Goal: Transaction & Acquisition: Purchase product/service

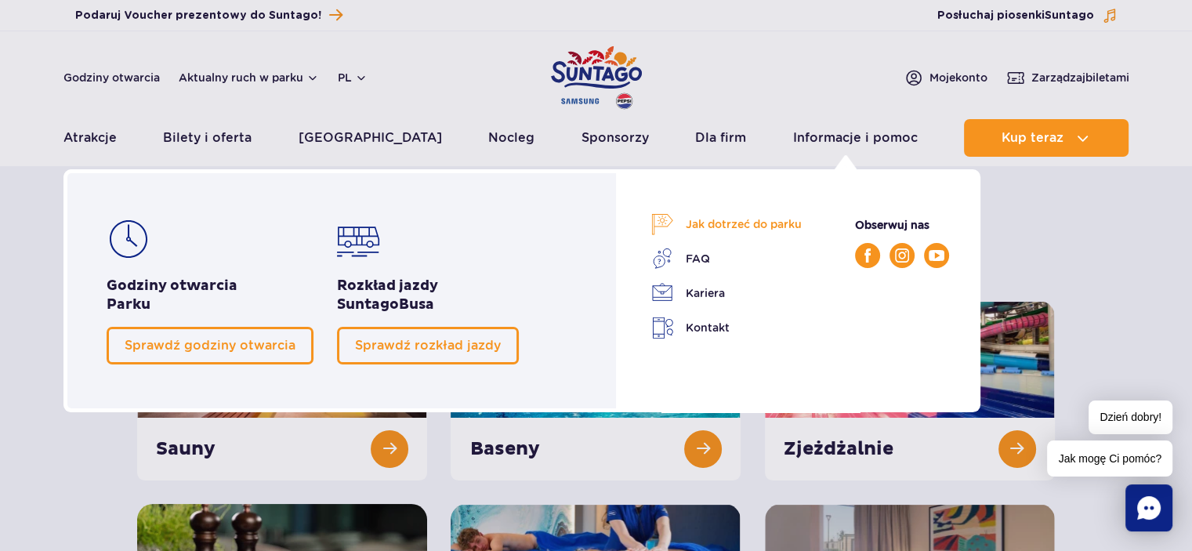
click at [775, 223] on link "Jak dotrzeć do parku" at bounding box center [726, 224] width 150 height 22
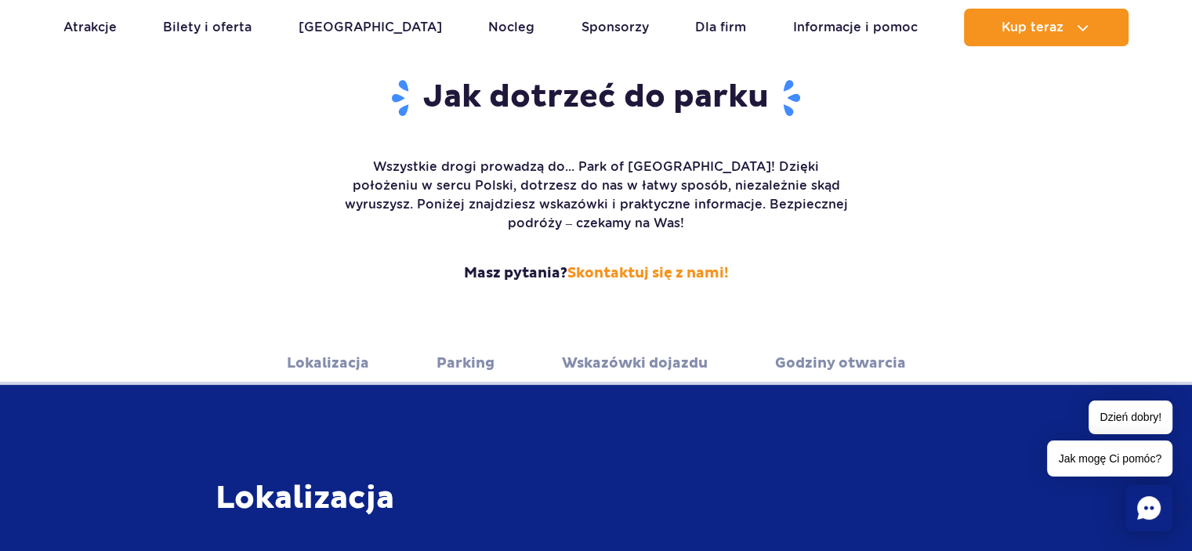
scroll to position [235, 0]
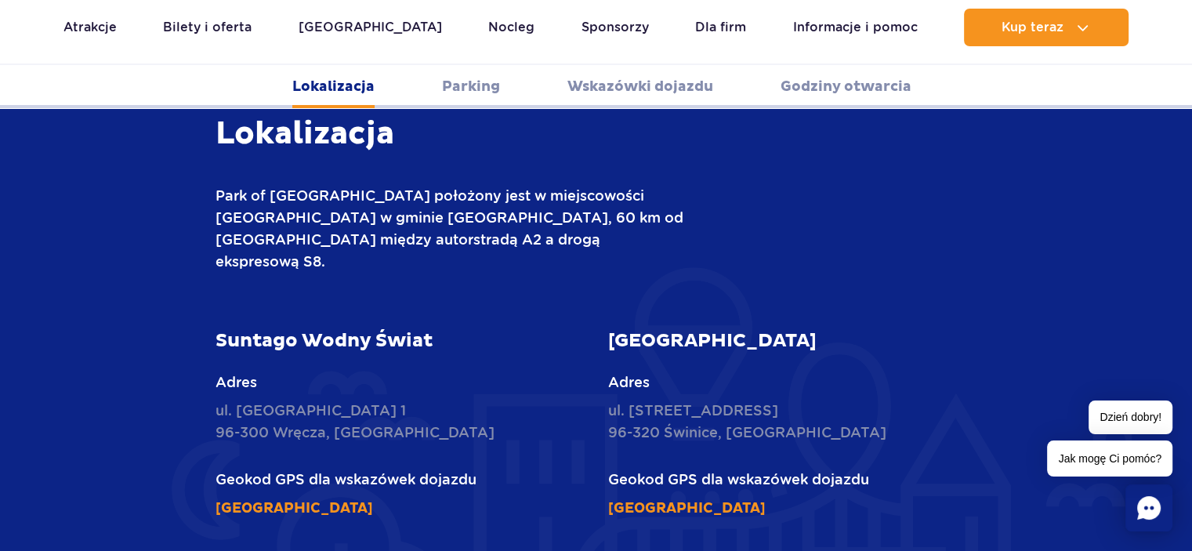
scroll to position [548, 0]
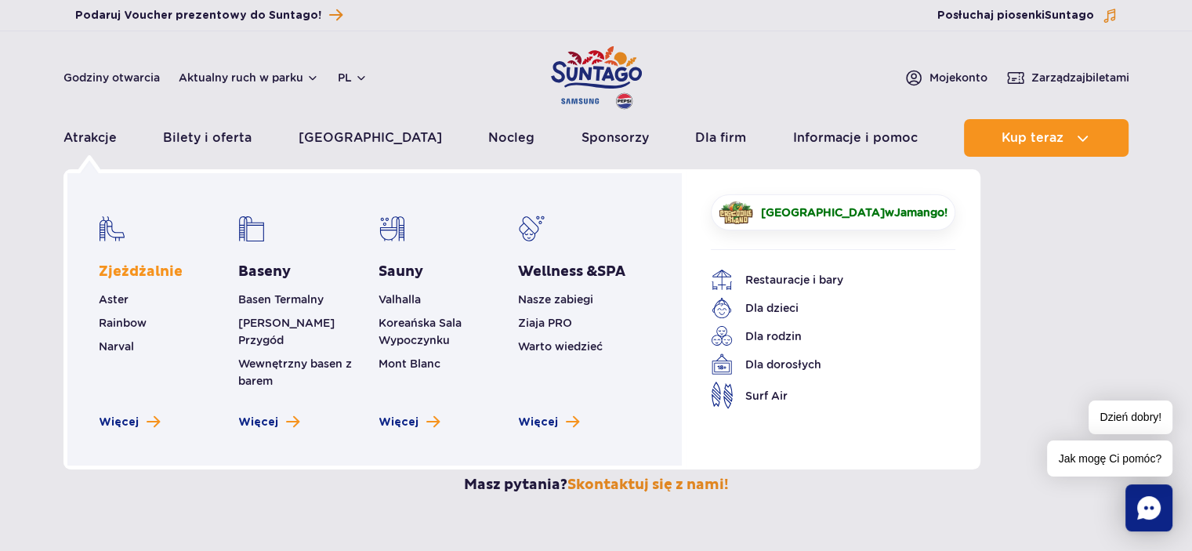
click at [146, 272] on link "Zjeżdżalnie" at bounding box center [141, 271] width 84 height 19
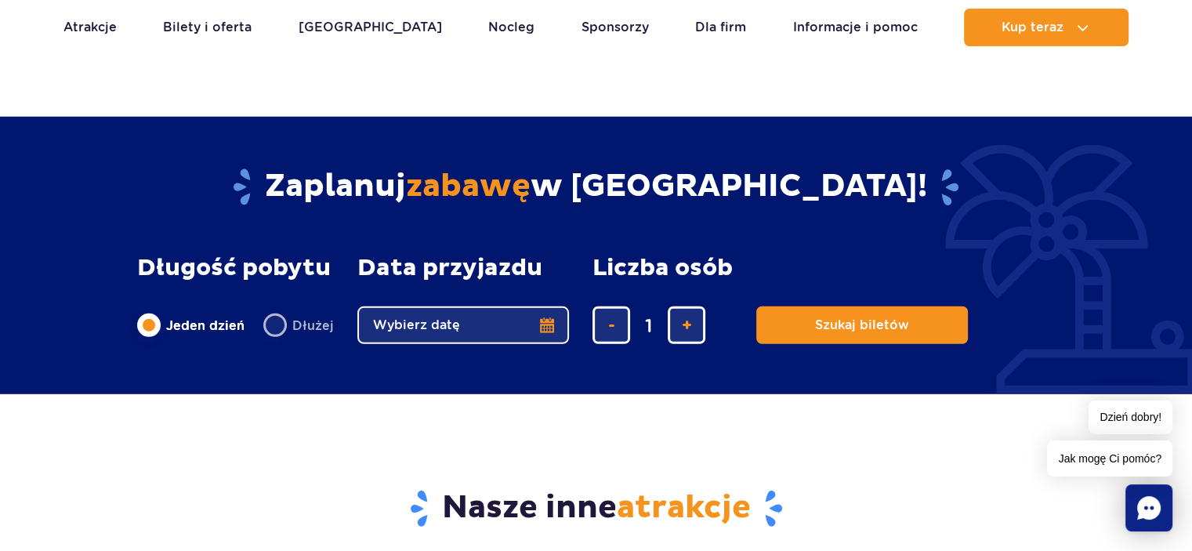
scroll to position [4466, 0]
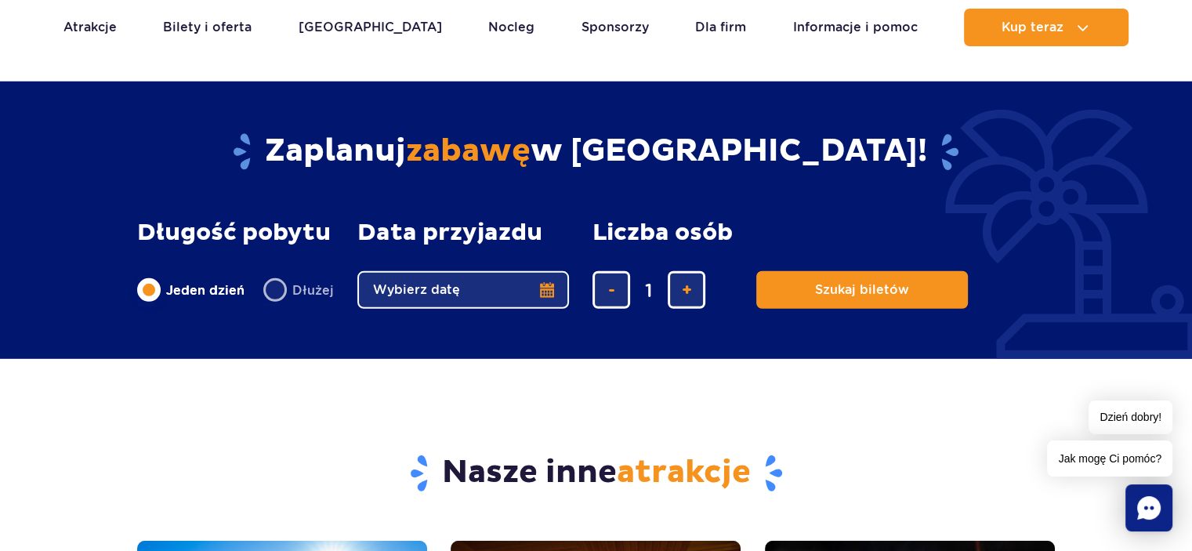
click at [547, 291] on button "Wybierz datę" at bounding box center [463, 290] width 212 height 38
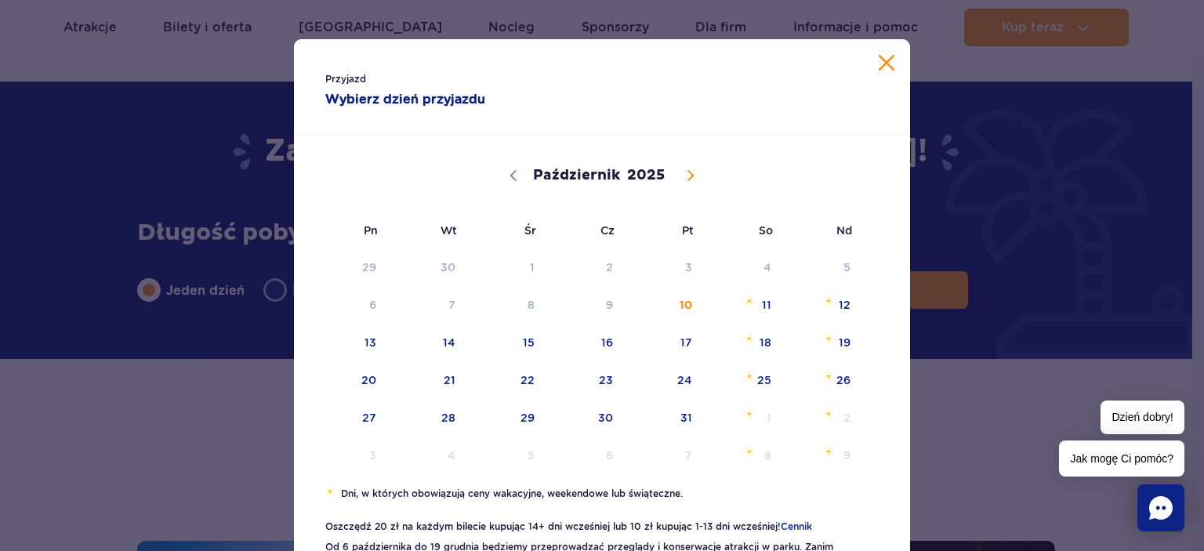
click at [688, 175] on icon at bounding box center [690, 176] width 5 height 10
select select "11"
click at [688, 175] on icon at bounding box center [690, 176] width 5 height 10
type input "2026"
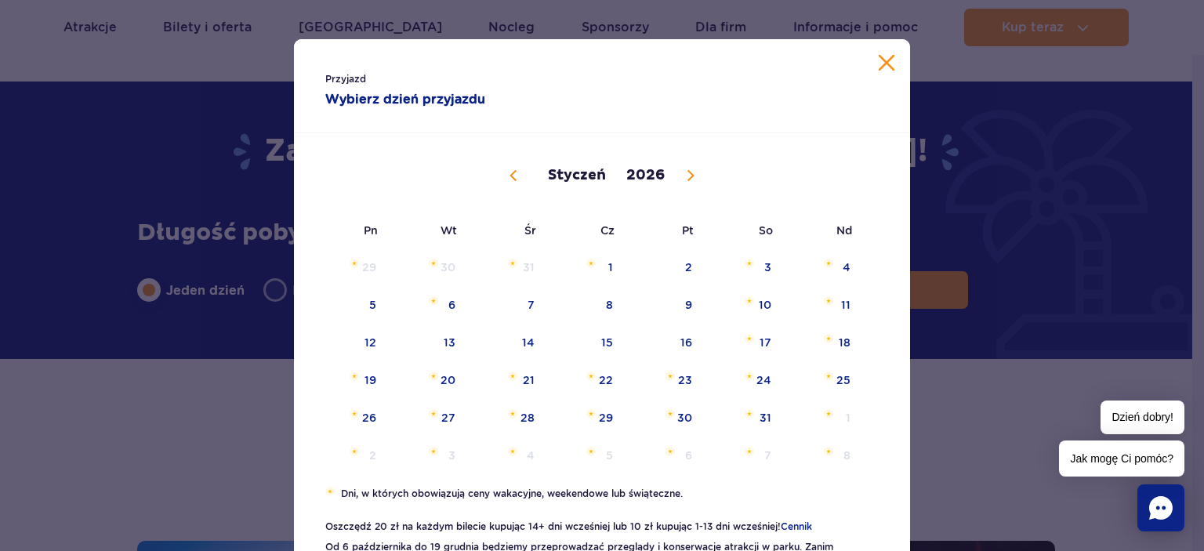
click at [688, 175] on icon at bounding box center [690, 176] width 5 height 10
select select "1"
click at [761, 371] on span "21" at bounding box center [743, 380] width 79 height 36
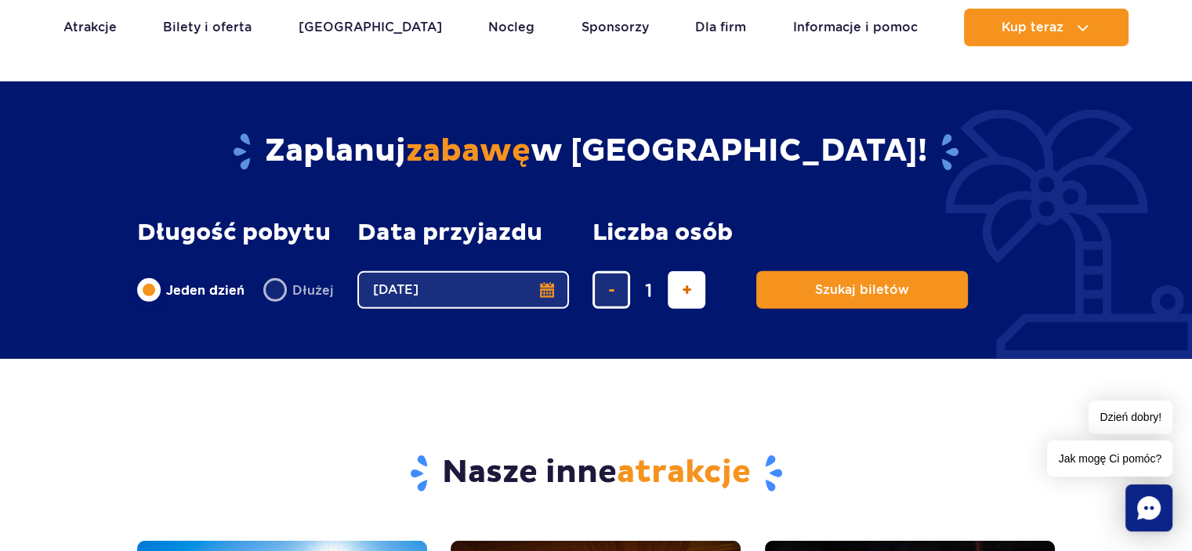
click at [689, 292] on button "dodaj bilet" at bounding box center [687, 290] width 38 height 38
type input "4"
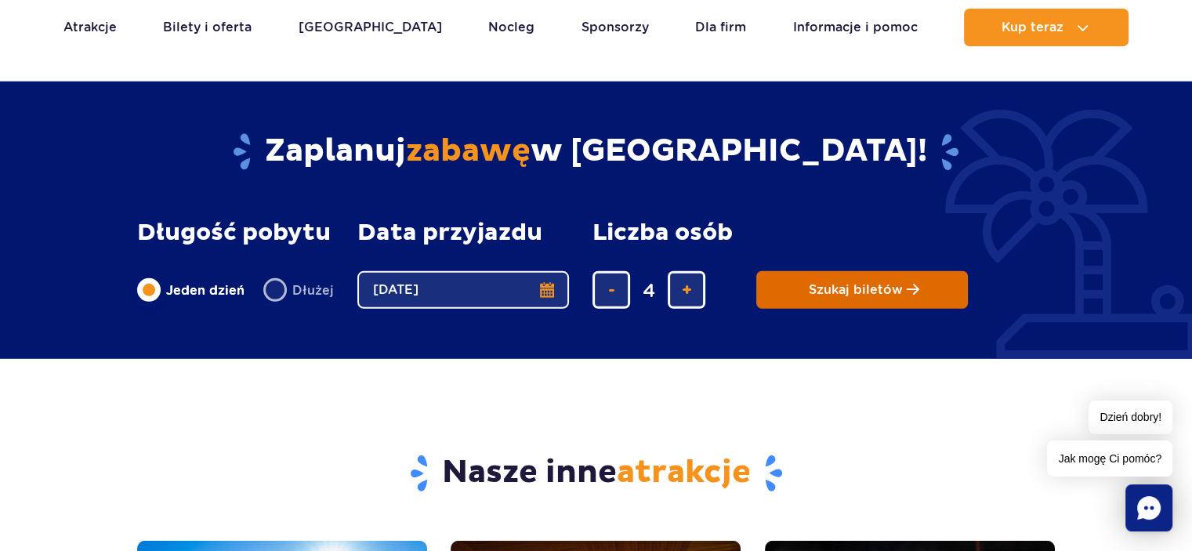
click at [839, 291] on span "Szukaj biletów" at bounding box center [856, 290] width 94 height 14
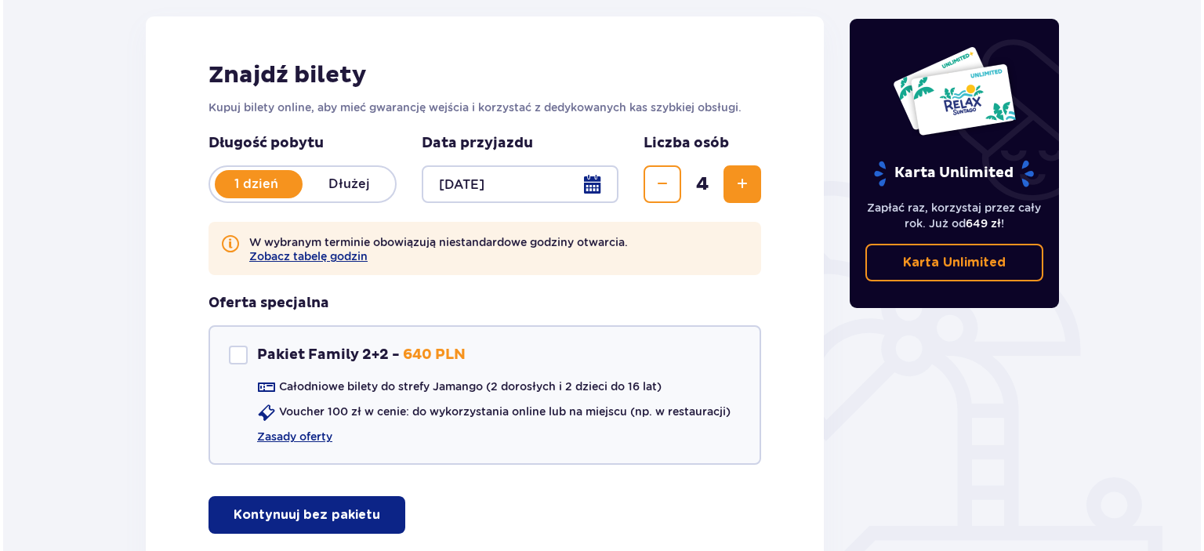
scroll to position [235, 0]
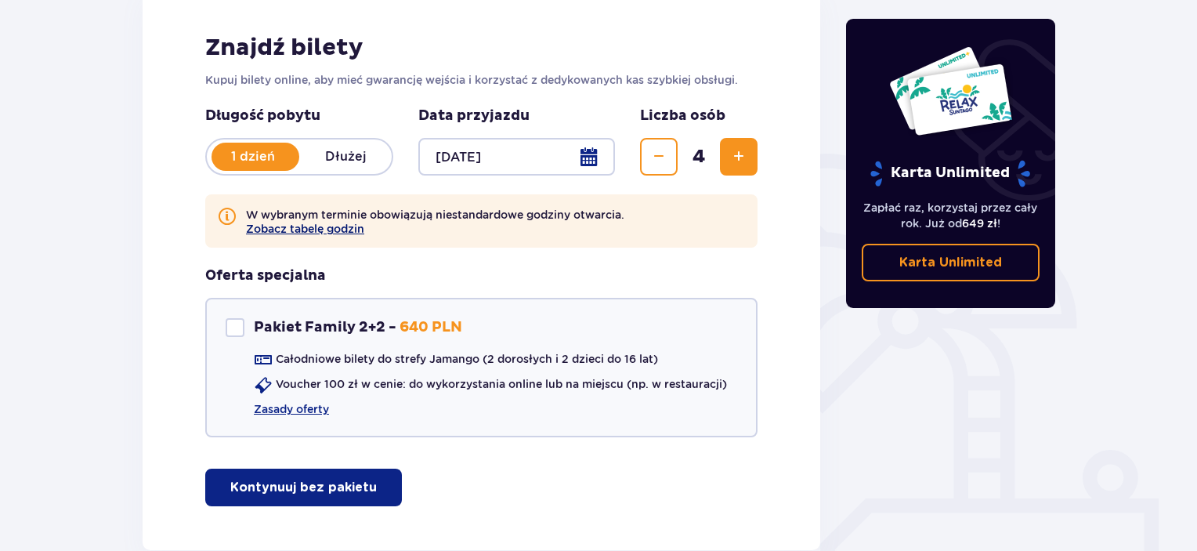
click at [310, 228] on button "Zobacz tabelę godzin" at bounding box center [305, 229] width 118 height 13
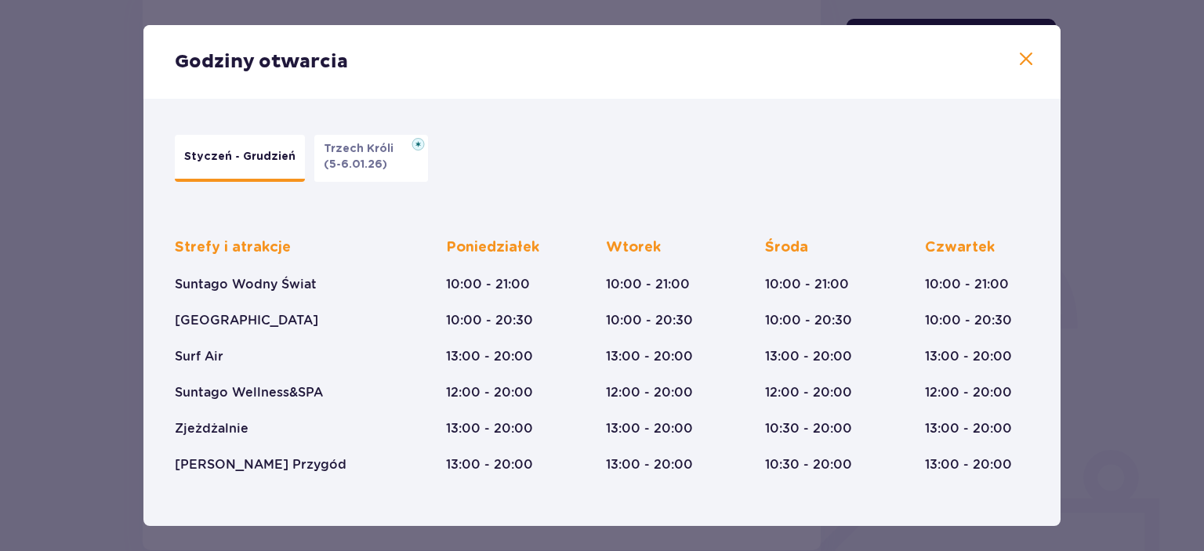
click at [1020, 60] on span at bounding box center [1025, 59] width 19 height 19
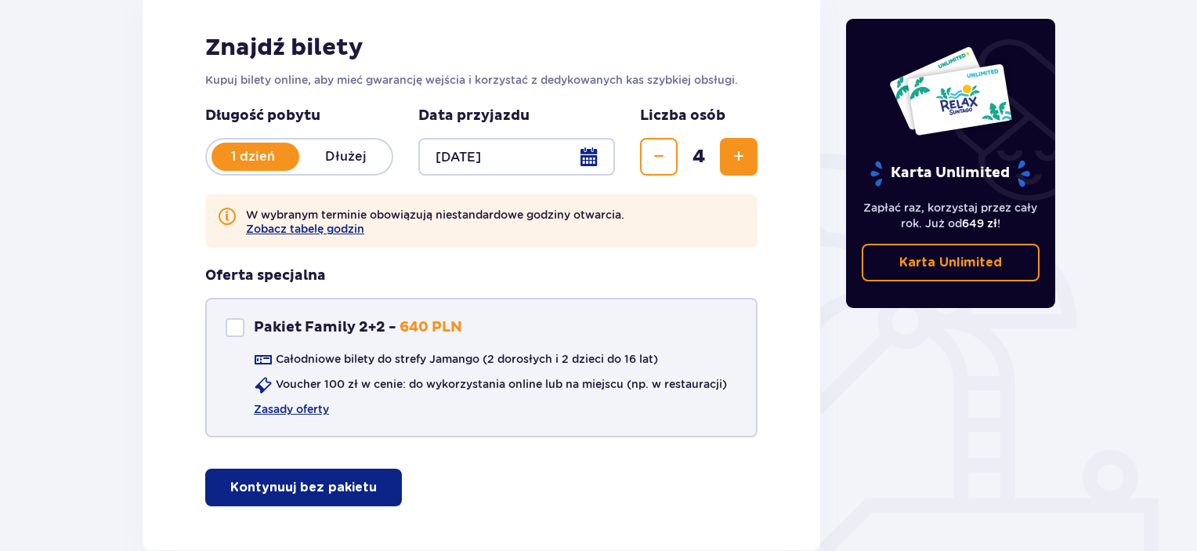
click at [241, 333] on div "Pakiet Family 2+2" at bounding box center [235, 327] width 19 height 19
checkbox input "true"
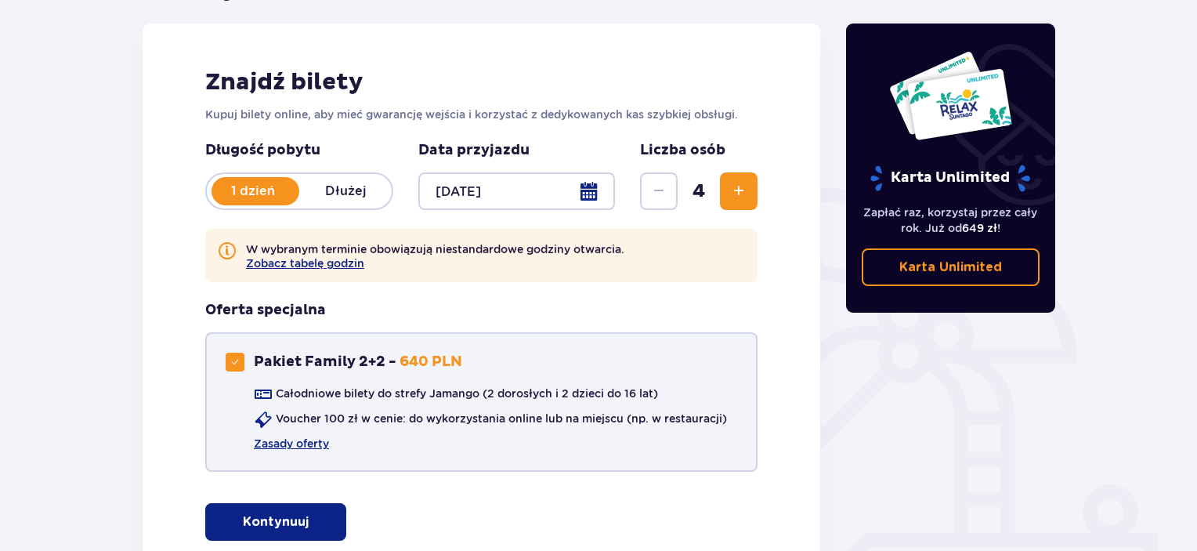
scroll to position [235, 0]
